Goal: Task Accomplishment & Management: Manage account settings

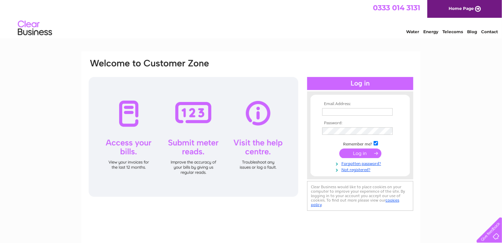
type input "shirley@churchwoodvalley.com"
click at [122, 148] on div at bounding box center [194, 137] width 210 height 120
click at [353, 151] on input "submit" at bounding box center [361, 154] width 42 height 10
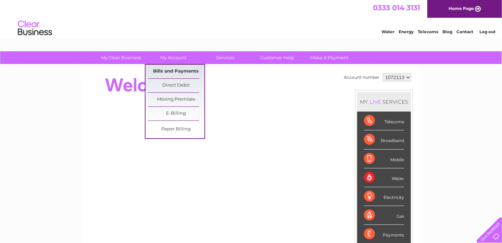
click at [170, 72] on link "Bills and Payments" at bounding box center [176, 72] width 57 height 14
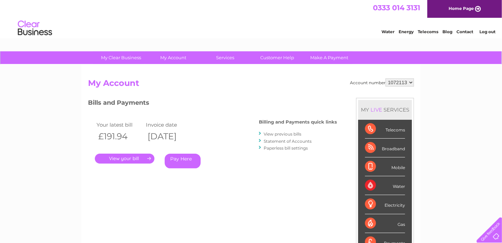
click at [134, 160] on link "." at bounding box center [125, 159] width 60 height 10
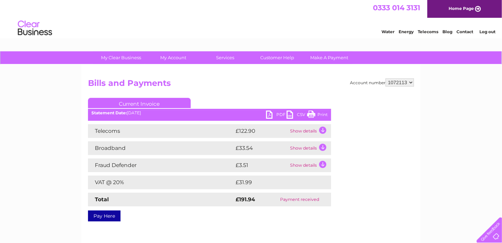
click at [278, 115] on link "PDF" at bounding box center [276, 116] width 21 height 10
